Goal: Task Accomplishment & Management: Manage account settings

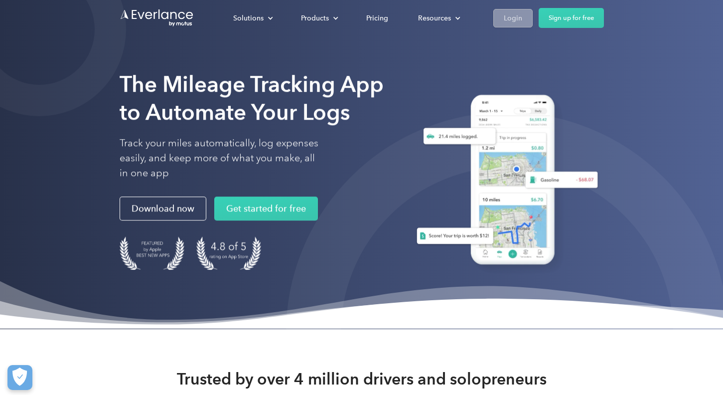
click at [515, 17] on div "Login" at bounding box center [513, 18] width 18 height 12
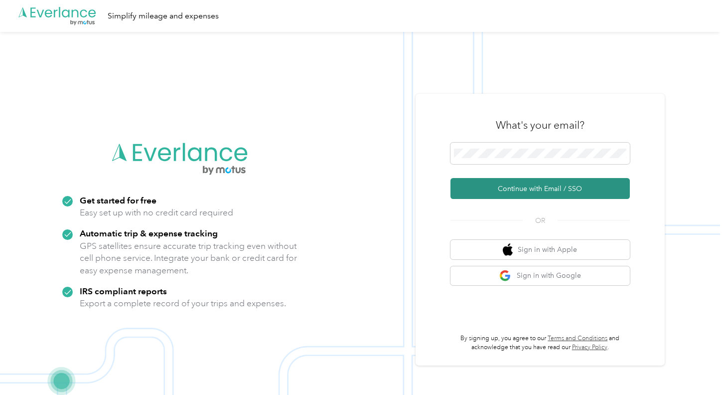
click at [507, 189] on button "Continue with Email / SSO" at bounding box center [539, 188] width 179 height 21
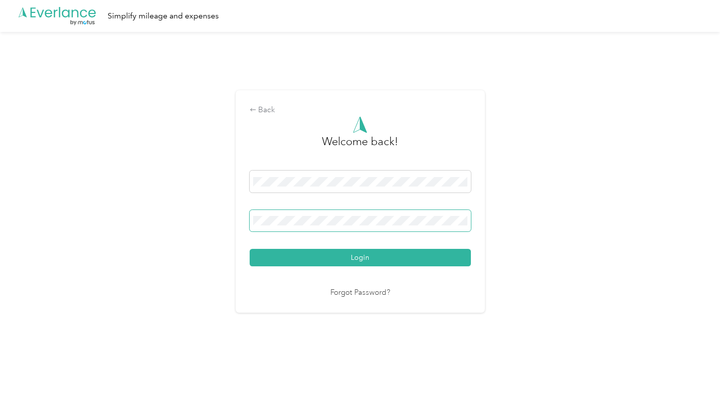
click at [362, 257] on button "Login" at bounding box center [360, 257] width 221 height 17
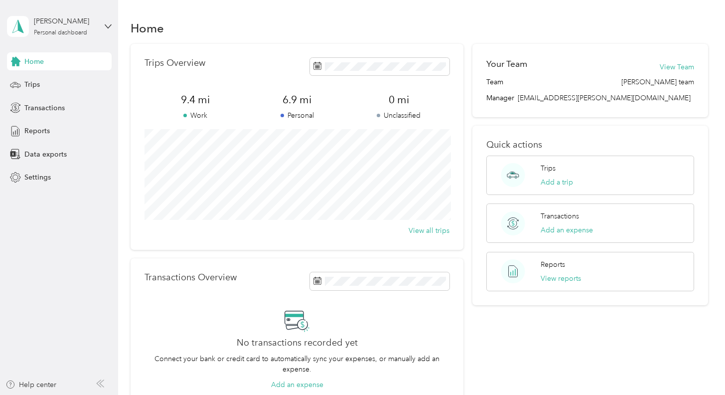
click at [195, 101] on span "9.4 mi" at bounding box center [195, 100] width 102 height 14
click at [36, 90] on div "Trips" at bounding box center [59, 85] width 105 height 18
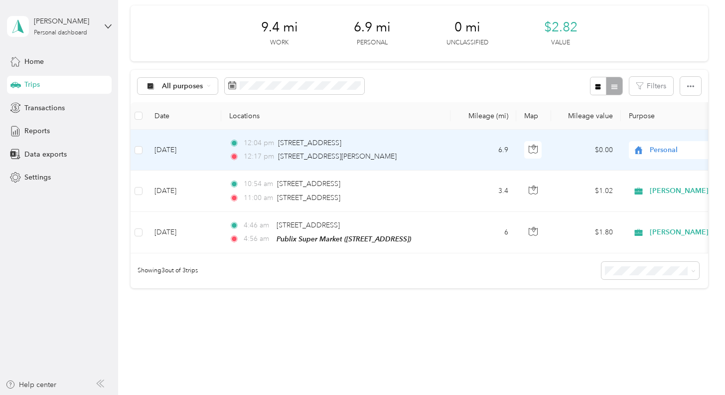
scroll to position [41, 0]
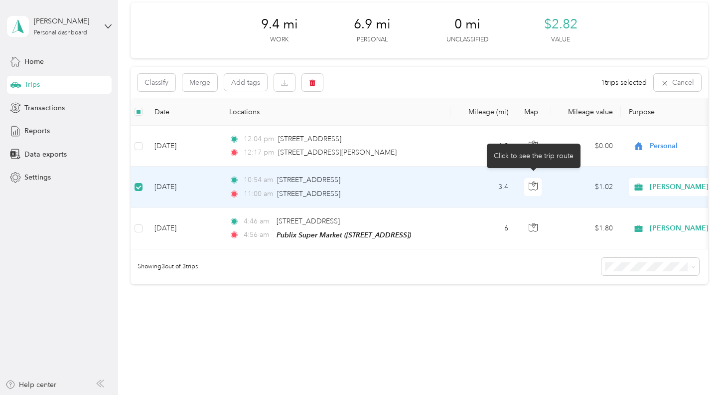
click at [571, 194] on td "$1.02" at bounding box center [586, 186] width 70 height 41
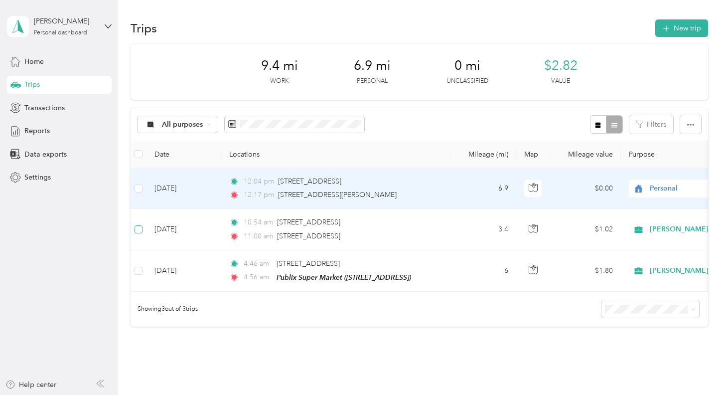
scroll to position [0, 0]
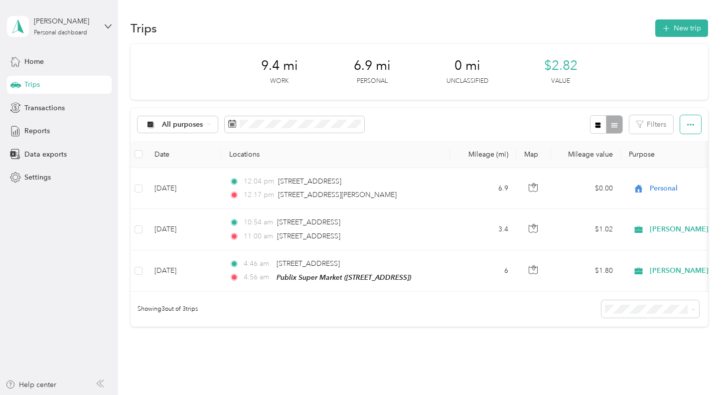
click at [690, 127] on icon "button" at bounding box center [690, 124] width 7 height 7
click at [537, 127] on div "All purposes Filters" at bounding box center [419, 124] width 577 height 32
click at [617, 126] on div at bounding box center [606, 124] width 32 height 18
click at [540, 130] on div "All purposes Filters" at bounding box center [419, 124] width 577 height 32
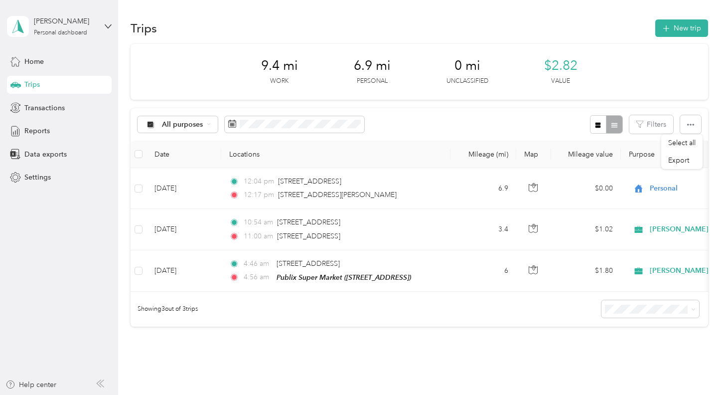
click at [540, 130] on div "All purposes Filters" at bounding box center [419, 124] width 577 height 32
click at [697, 144] on li "Select all" at bounding box center [681, 142] width 41 height 17
click at [530, 135] on div "All purposes Filters" at bounding box center [419, 124] width 577 height 32
click at [211, 82] on div "9.4 mi Work 6.9 mi Personal 0 mi Unclassified $2.82 Value" at bounding box center [419, 72] width 577 height 56
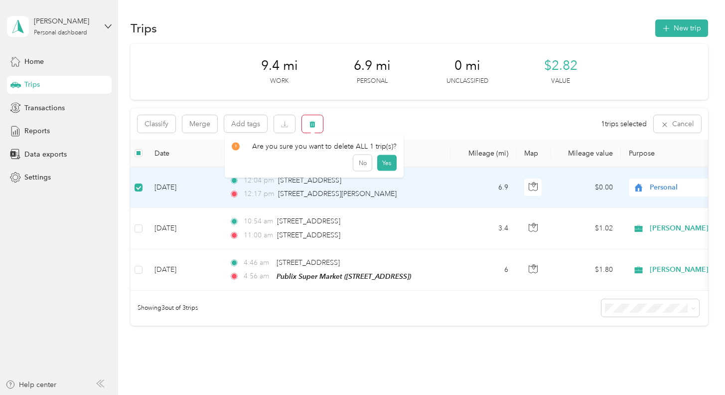
click at [313, 124] on icon "button" at bounding box center [312, 124] width 7 height 7
click at [387, 164] on button "Yes" at bounding box center [386, 165] width 19 height 16
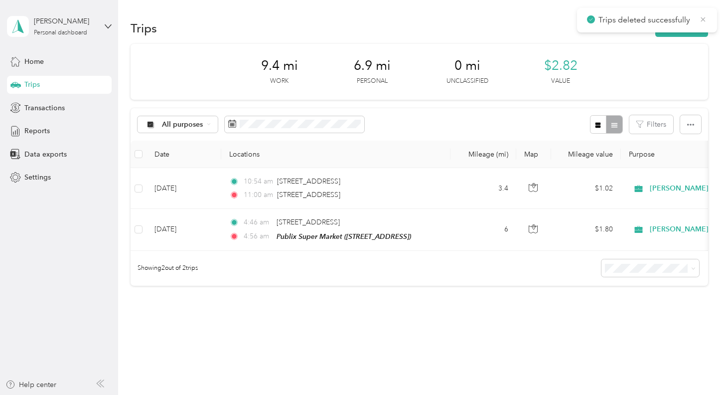
click at [705, 18] on icon at bounding box center [703, 19] width 8 height 9
click at [415, 115] on div "All purposes Filters" at bounding box center [419, 124] width 577 height 32
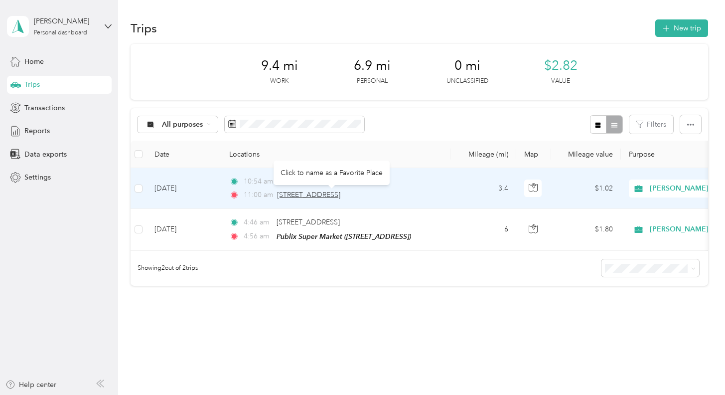
click at [315, 195] on span "10589 Cumming Hwy, Canton, GA" at bounding box center [308, 194] width 63 height 8
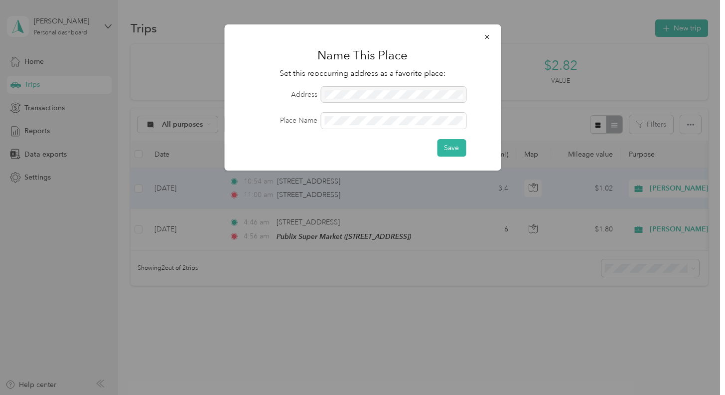
click at [437, 159] on div "Name This Place Set this reoccurring address as a favorite place: Address Place…" at bounding box center [362, 97] width 276 height 146
click at [443, 154] on button "Save" at bounding box center [451, 147] width 29 height 17
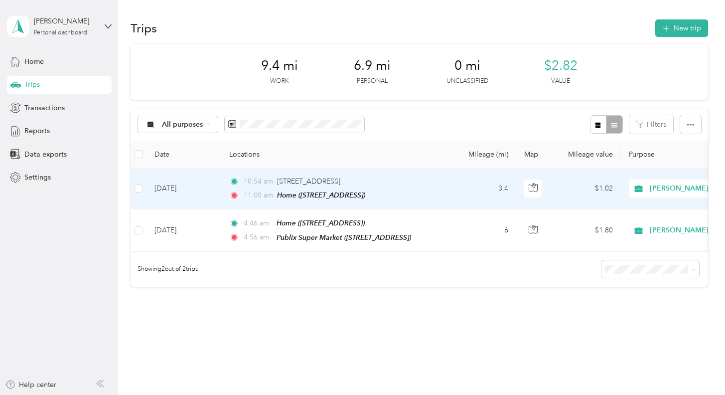
click at [441, 125] on div "All purposes Filters" at bounding box center [419, 124] width 577 height 32
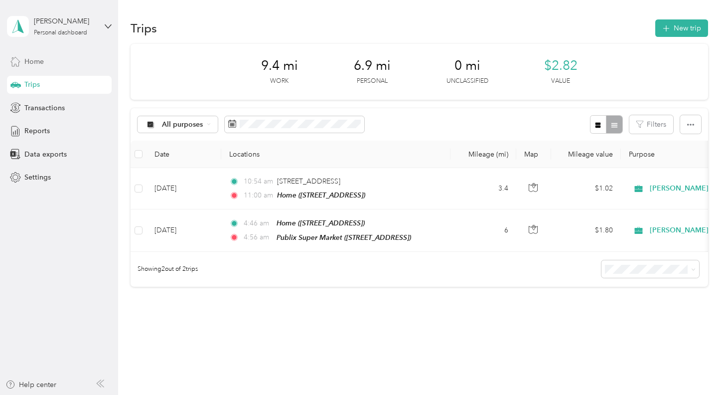
click at [32, 59] on span "Home" at bounding box center [33, 61] width 19 height 10
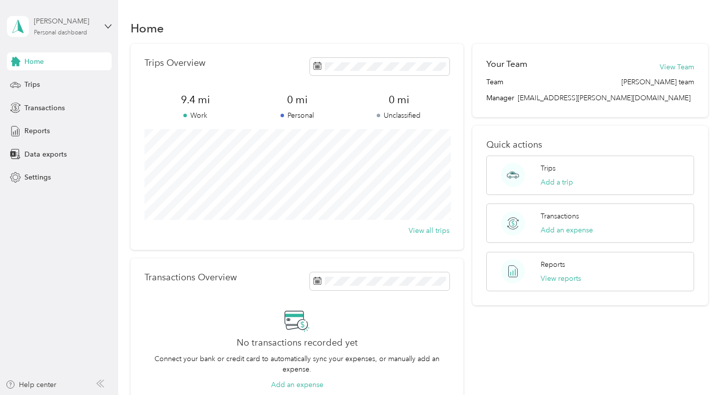
click at [50, 21] on div "Nancy Porter" at bounding box center [65, 21] width 62 height 10
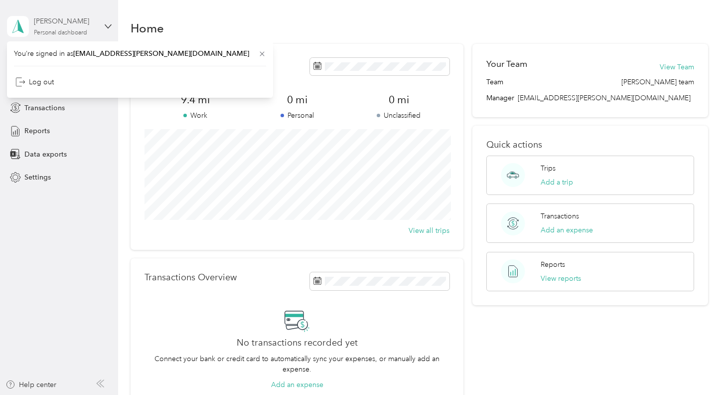
click at [50, 21] on div "Nancy Porter" at bounding box center [65, 21] width 62 height 10
